Goal: Task Accomplishment & Management: Manage account settings

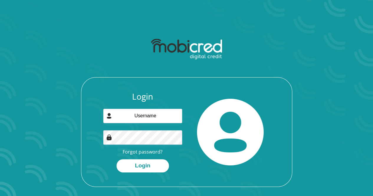
click at [171, 115] on input "email" at bounding box center [142, 116] width 79 height 14
type input "[EMAIL_ADDRESS][DOMAIN_NAME]"
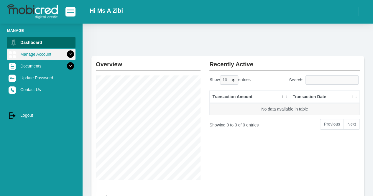
click at [65, 55] on icon at bounding box center [70, 54] width 10 height 10
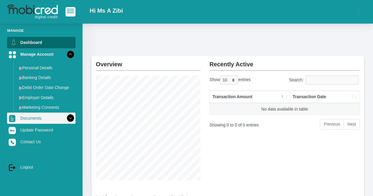
click at [65, 117] on icon at bounding box center [70, 118] width 10 height 10
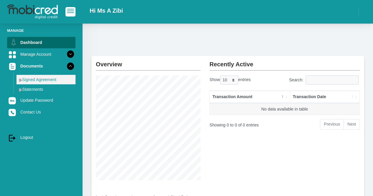
click at [21, 79] on img at bounding box center [20, 80] width 3 height 4
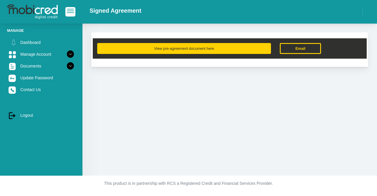
click at [218, 48] on button "View pre-agreement document here" at bounding box center [184, 48] width 174 height 11
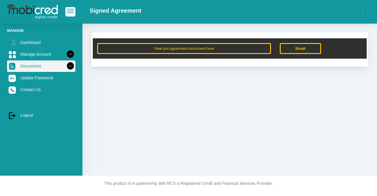
click at [65, 66] on icon at bounding box center [70, 66] width 10 height 10
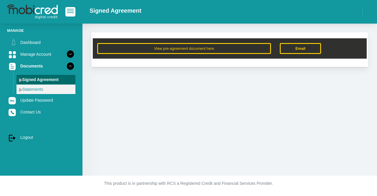
click at [37, 89] on link "Statements" at bounding box center [46, 89] width 59 height 9
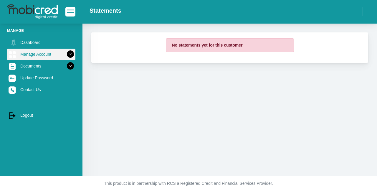
click at [68, 54] on icon at bounding box center [70, 54] width 10 height 10
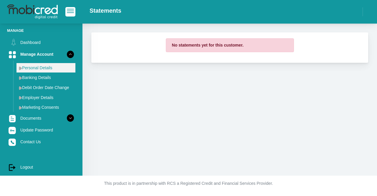
click at [21, 66] on link "Personal Details" at bounding box center [46, 67] width 59 height 9
click at [19, 69] on img at bounding box center [20, 68] width 3 height 4
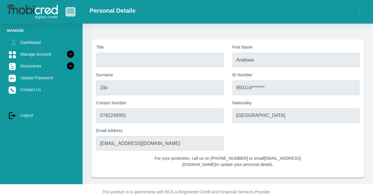
click at [71, 9] on span "button" at bounding box center [70, 9] width 7 height 1
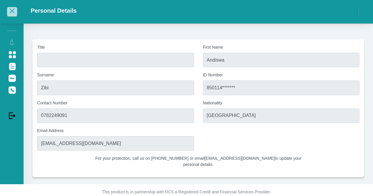
click at [14, 11] on span "button" at bounding box center [12, 11] width 7 height 4
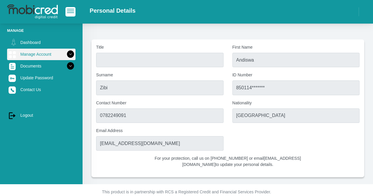
click at [48, 52] on link "Manage Account" at bounding box center [41, 54] width 68 height 11
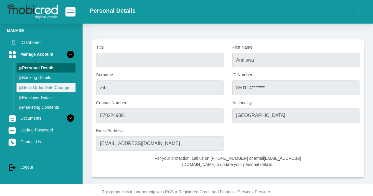
click at [21, 89] on img at bounding box center [20, 88] width 3 height 4
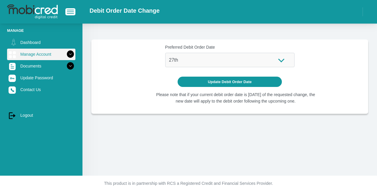
click at [57, 55] on link "Manage Account" at bounding box center [41, 54] width 68 height 11
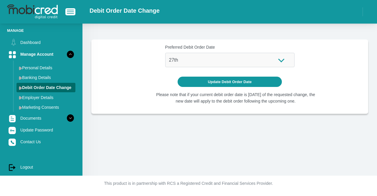
click at [362, 11] on div "Debit Order Date Change" at bounding box center [230, 12] width 295 height 18
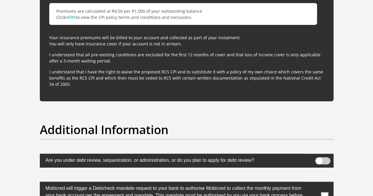
scroll to position [1769, 0]
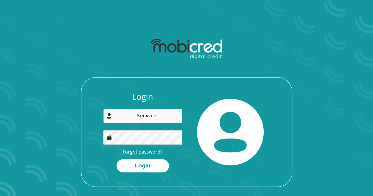
click at [150, 120] on input "email" at bounding box center [142, 116] width 79 height 14
type input "[EMAIL_ADDRESS][DOMAIN_NAME]"
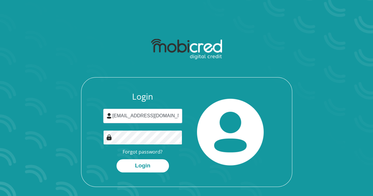
click at [116, 159] on button "Login" at bounding box center [142, 165] width 52 height 13
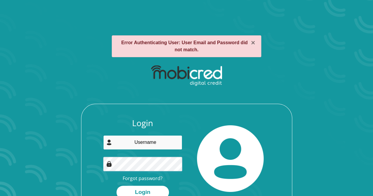
click at [149, 141] on input "email" at bounding box center [142, 142] width 79 height 14
type input "[EMAIL_ADDRESS][DOMAIN_NAME]"
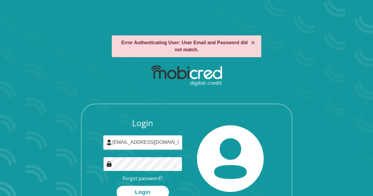
click at [116, 186] on button "Login" at bounding box center [142, 192] width 52 height 13
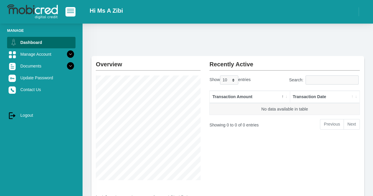
click at [33, 13] on img at bounding box center [32, 11] width 51 height 15
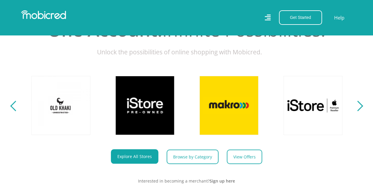
scroll to position [0, 420]
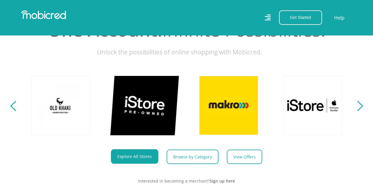
click at [165, 128] on link at bounding box center [144, 104] width 69 height 69
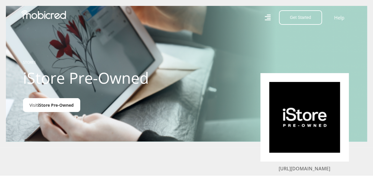
click at [64, 107] on span "iStore Pre-Owned" at bounding box center [56, 105] width 36 height 6
click at [299, 16] on button "Get Started" at bounding box center [300, 17] width 43 height 14
